Goal: Find specific page/section: Find specific page/section

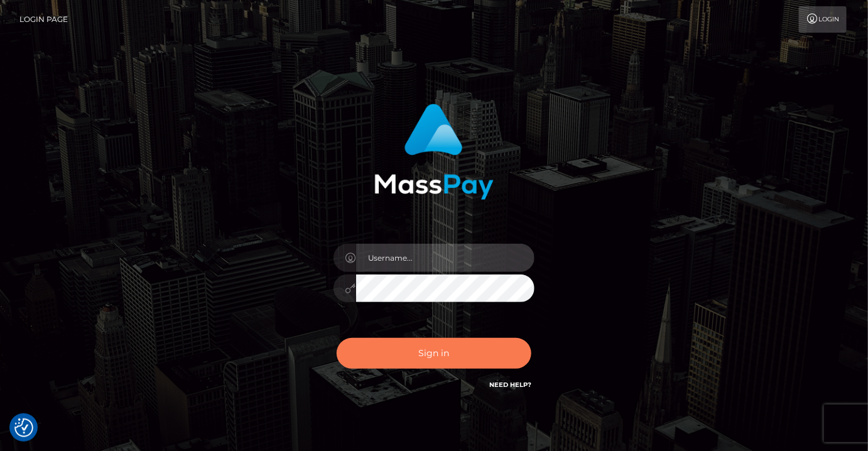
type input "MaryJoy"
click at [394, 350] on button "Sign in" at bounding box center [433, 353] width 195 height 31
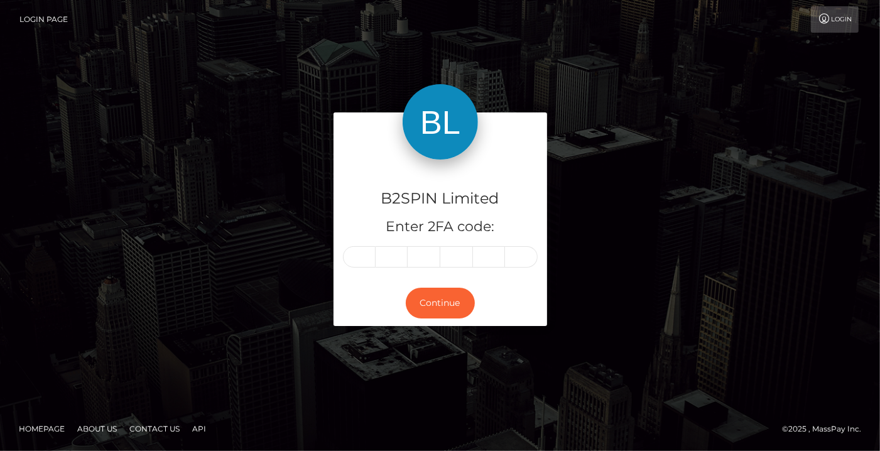
drag, startPoint x: 639, startPoint y: 331, endPoint x: 501, endPoint y: 292, distance: 143.7
click at [639, 331] on div "B2SPIN Limited Enter 2FA code: Continue" at bounding box center [440, 224] width 716 height 225
click at [361, 259] on input "text" at bounding box center [359, 256] width 33 height 21
click at [352, 255] on input "text" at bounding box center [359, 256] width 33 height 21
type input "2"
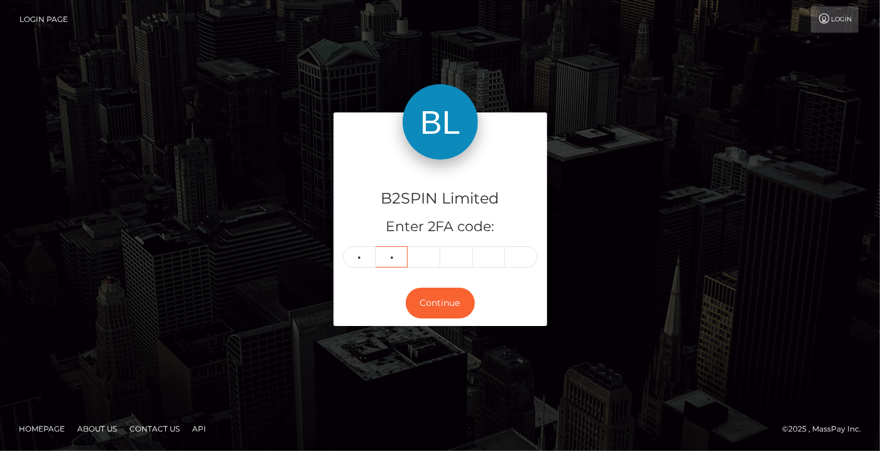
type input "3"
type input "4"
type input "3"
type input "1"
type input "0"
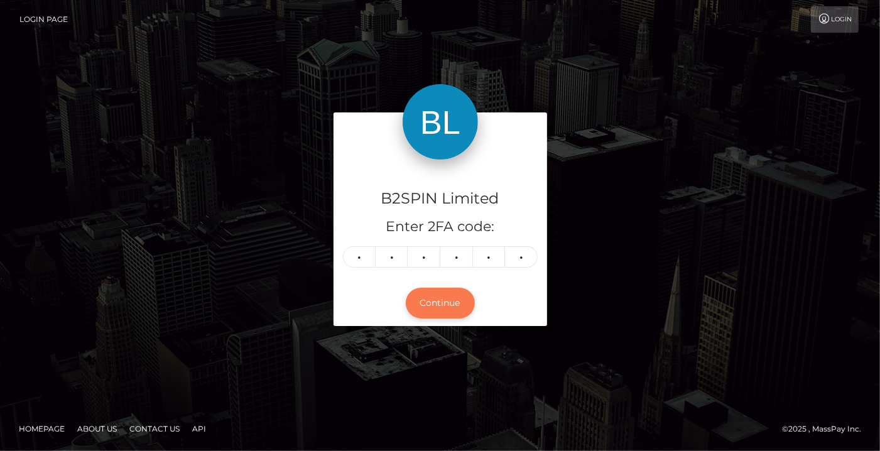
click at [451, 314] on button "Continue" at bounding box center [440, 303] width 69 height 31
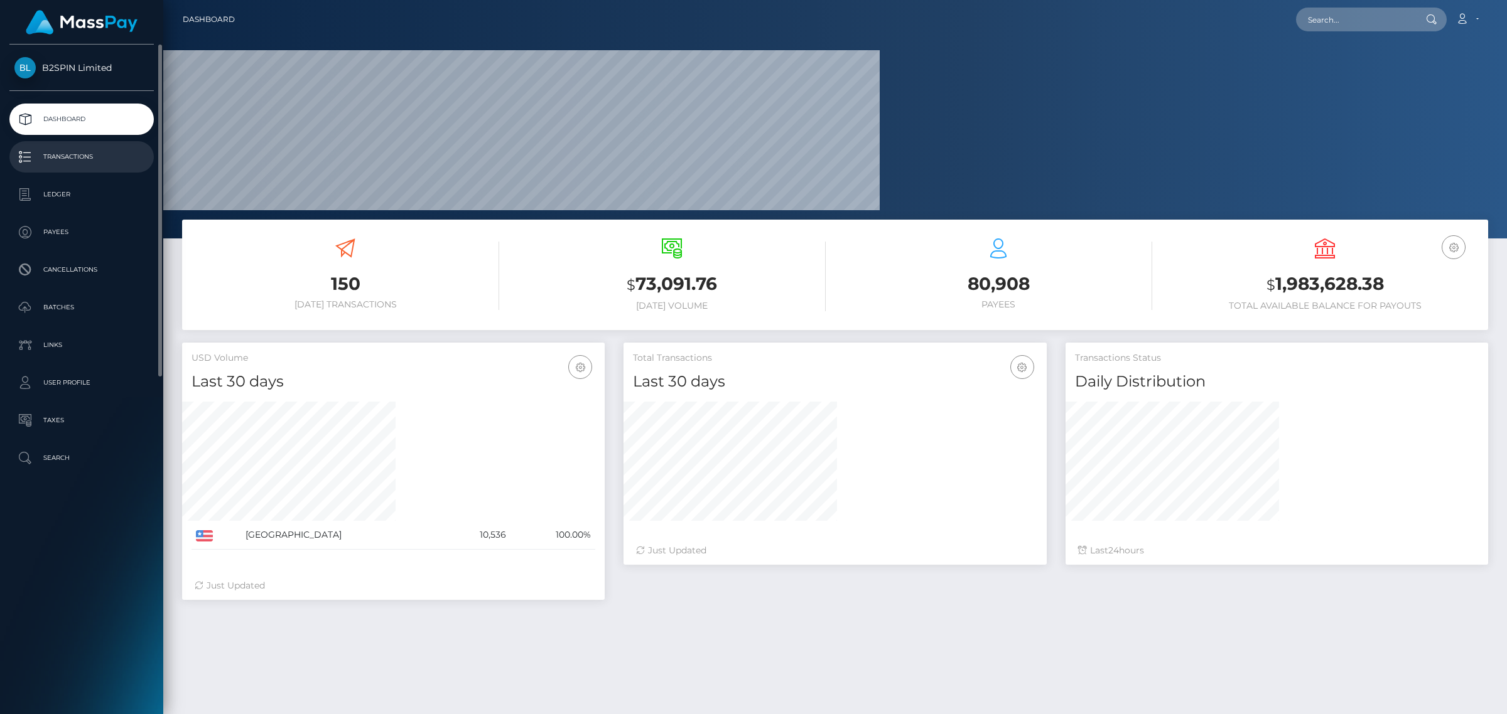
scroll to position [222, 422]
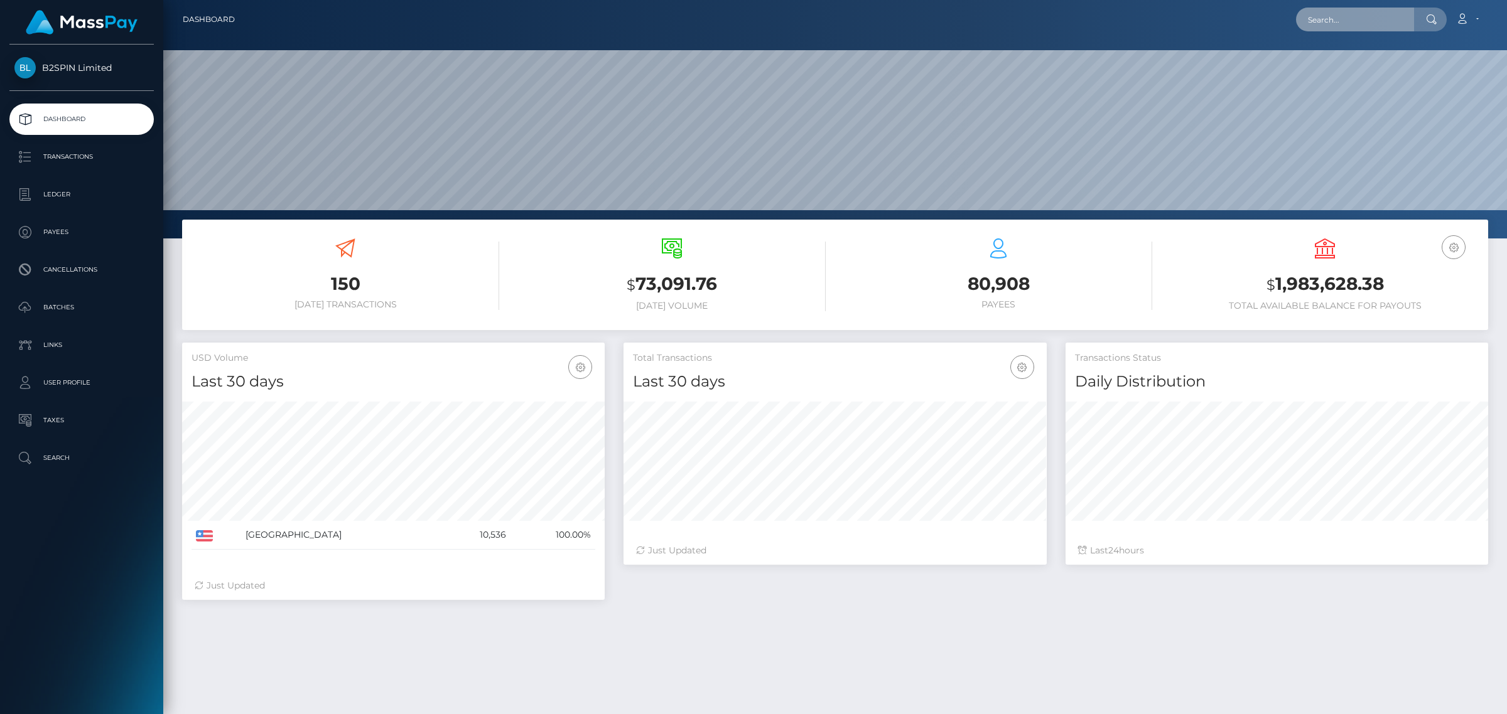
click at [867, 19] on input "text" at bounding box center [1355, 20] width 118 height 24
paste input "e685856f-8448-451f-8b08-4b1183cb52d6"
click at [867, 9] on input "e685856f-8448-451f-8b08-4b1183cb52d6" at bounding box center [1355, 20] width 118 height 24
click at [867, 17] on input "e685856f-8448-451f-8b08-4b1183cb52d6" at bounding box center [1355, 20] width 118 height 24
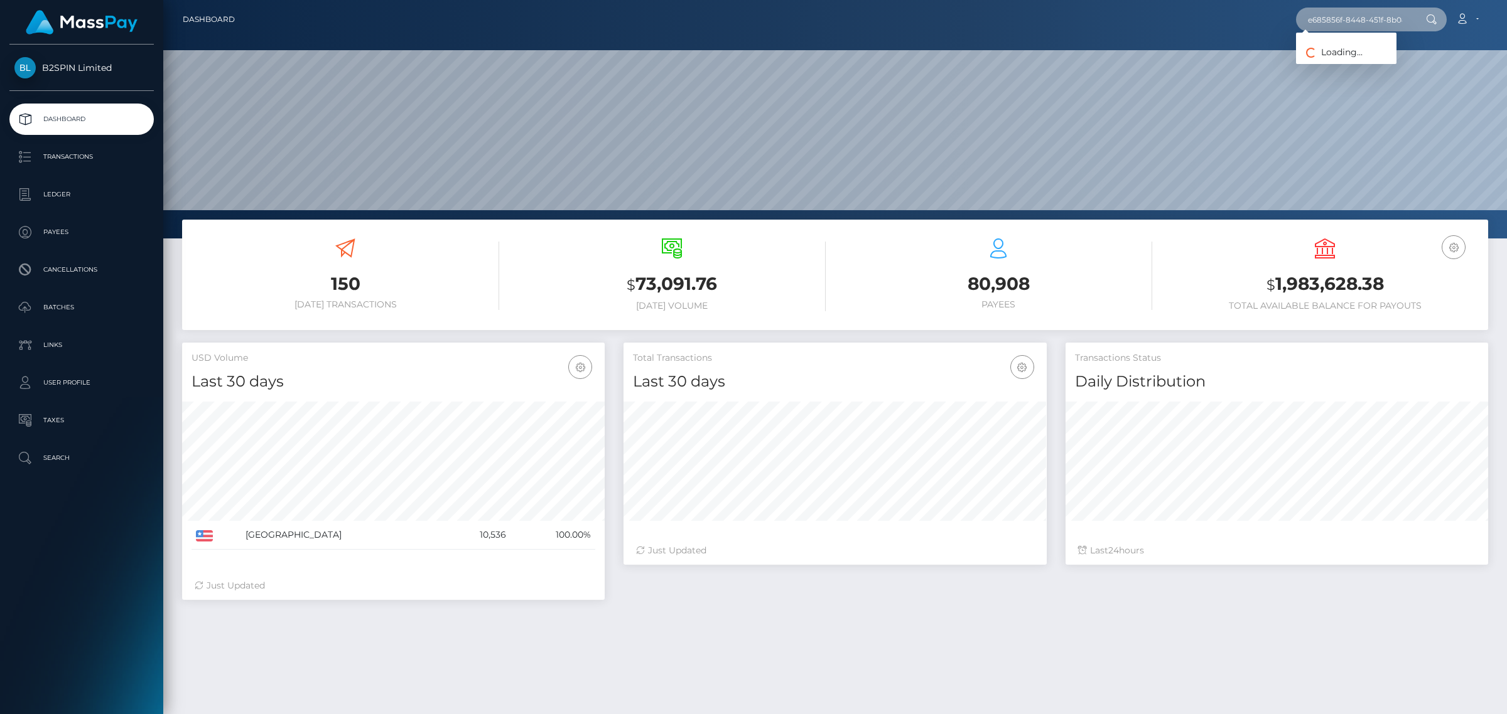
paste input "87039992"
type input "870399926"
click at [867, 51] on span "Payees: GLENN GREGORY DOBROVOLC" at bounding box center [1346, 57] width 100 height 39
click at [867, 23] on input "870399926" at bounding box center [1355, 20] width 118 height 24
click at [867, 61] on link "GLENN GREGORY DOBROVOLC" at bounding box center [1346, 64] width 100 height 23
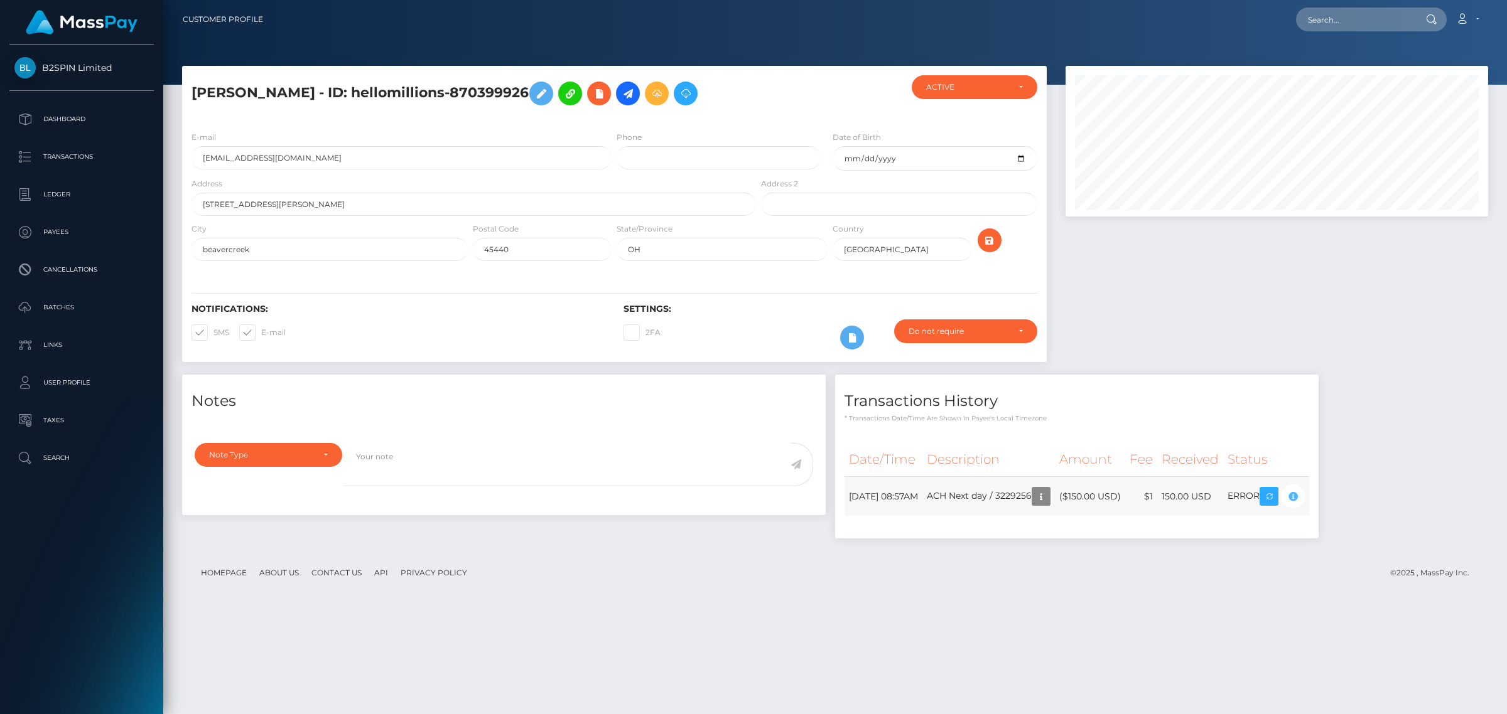
scroll to position [151, 422]
click at [1355, 278] on div at bounding box center [1276, 220] width 441 height 309
click at [1172, 375] on div at bounding box center [1276, 220] width 441 height 309
click at [1201, 375] on div at bounding box center [1276, 220] width 441 height 309
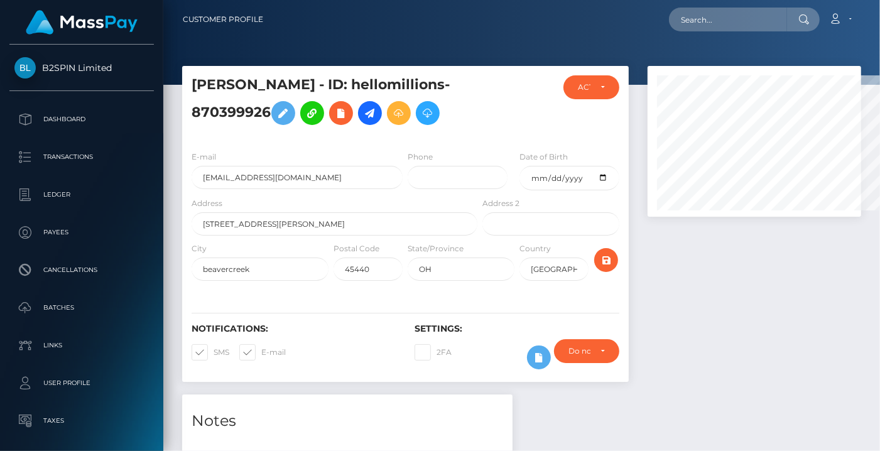
scroll to position [627644, 627581]
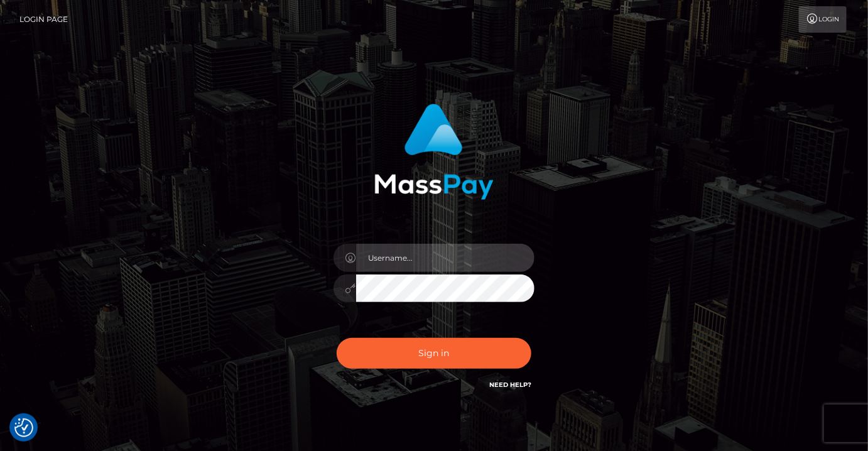
type input "MaryJoy"
